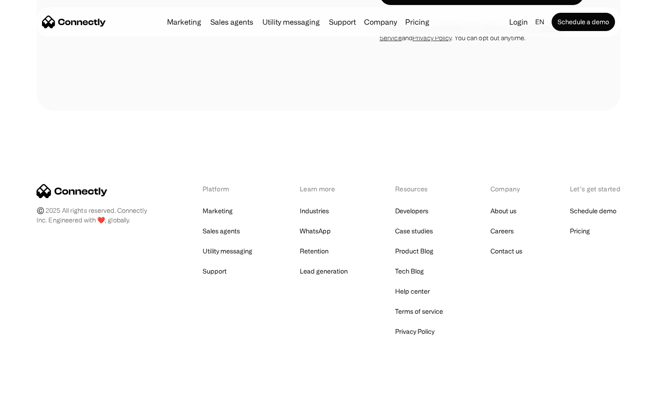
scroll to position [1727, 0]
